Goal: Connect with others: Connect with others

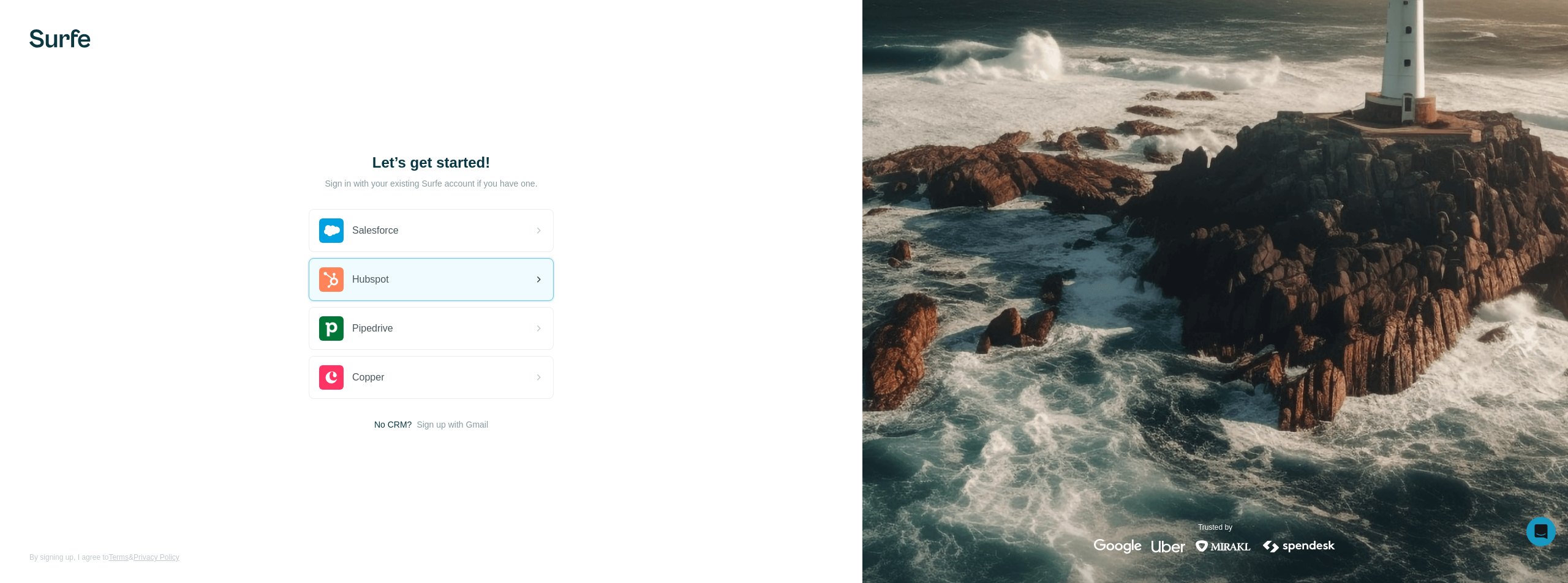
click at [396, 289] on div "Hubspot" at bounding box center [431, 279] width 244 height 41
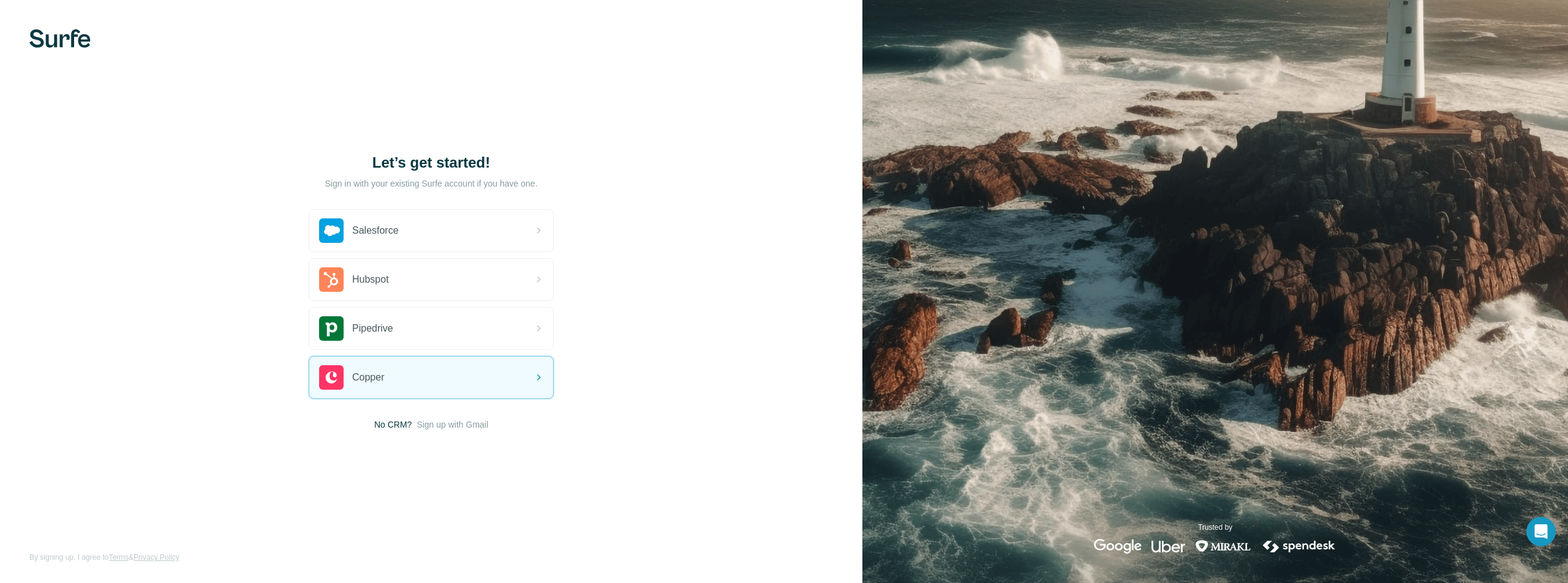
click at [59, 29] on img at bounding box center [59, 38] width 61 height 19
